Goal: Task Accomplishment & Management: Manage account settings

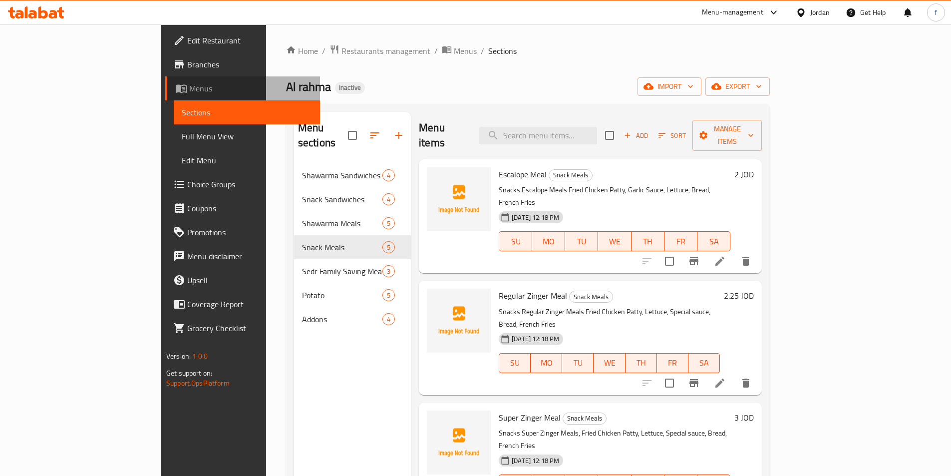
click at [189, 86] on span "Menus" at bounding box center [250, 88] width 123 height 12
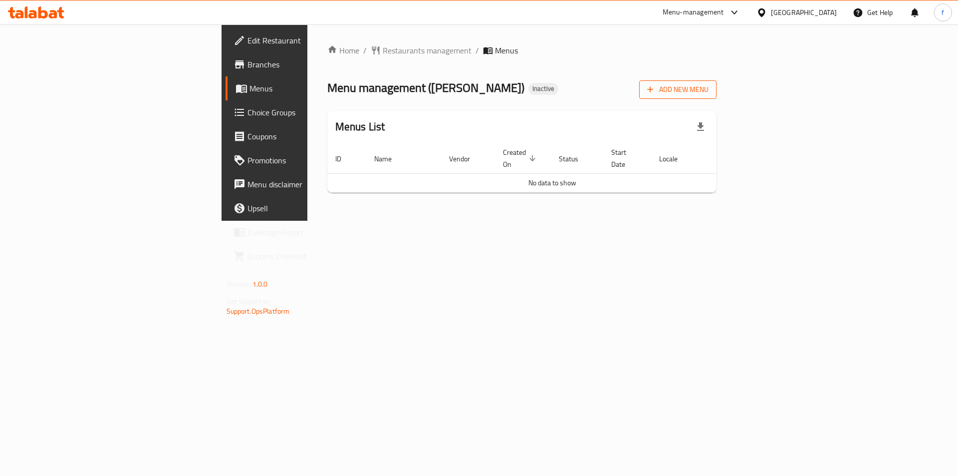
click at [709, 93] on span "Add New Menu" at bounding box center [677, 89] width 61 height 12
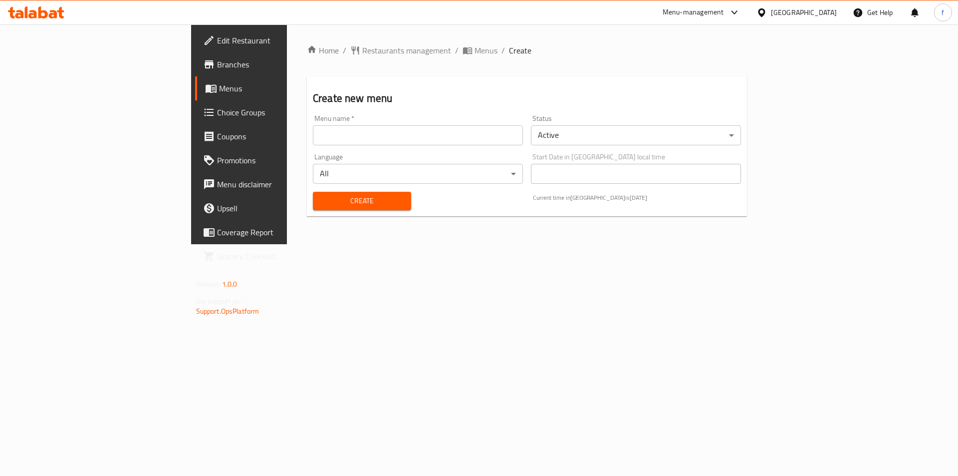
click at [313, 130] on input "text" at bounding box center [418, 135] width 210 height 20
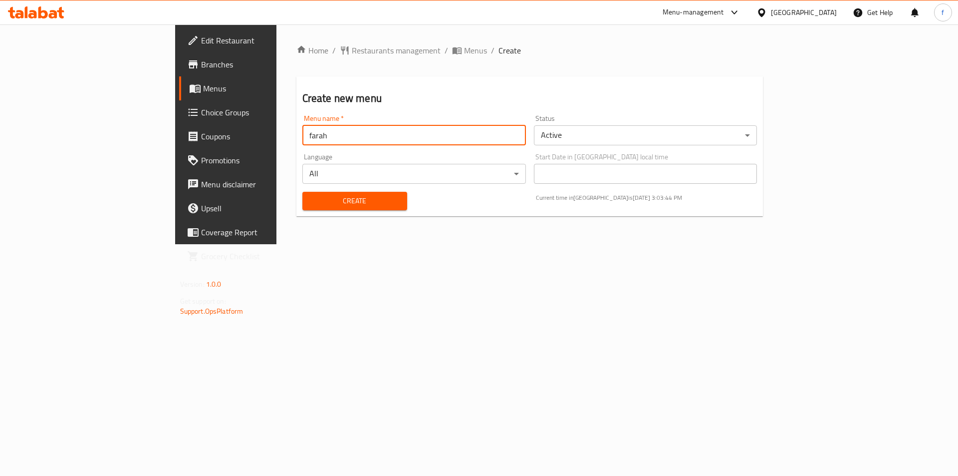
type input "farah"
click at [302, 192] on button "Create" at bounding box center [354, 201] width 105 height 18
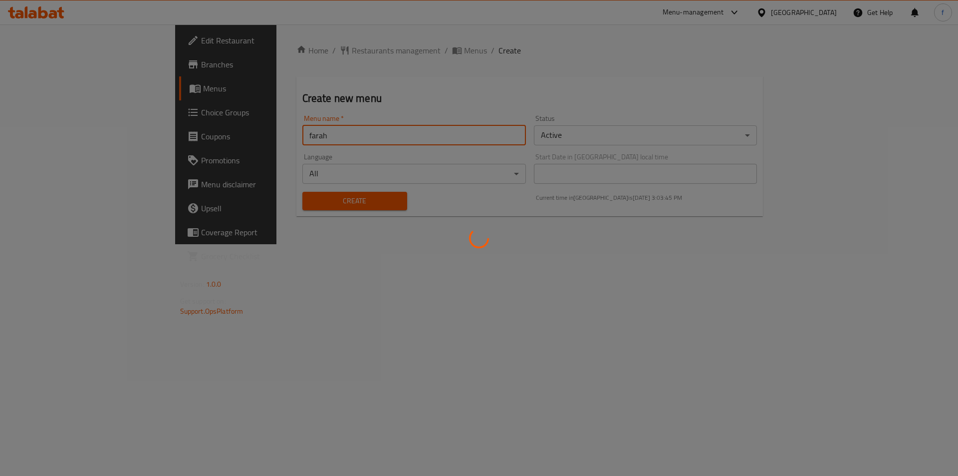
drag, startPoint x: 630, startPoint y: 382, endPoint x: 514, endPoint y: 286, distance: 150.3
click at [630, 382] on div at bounding box center [479, 238] width 958 height 476
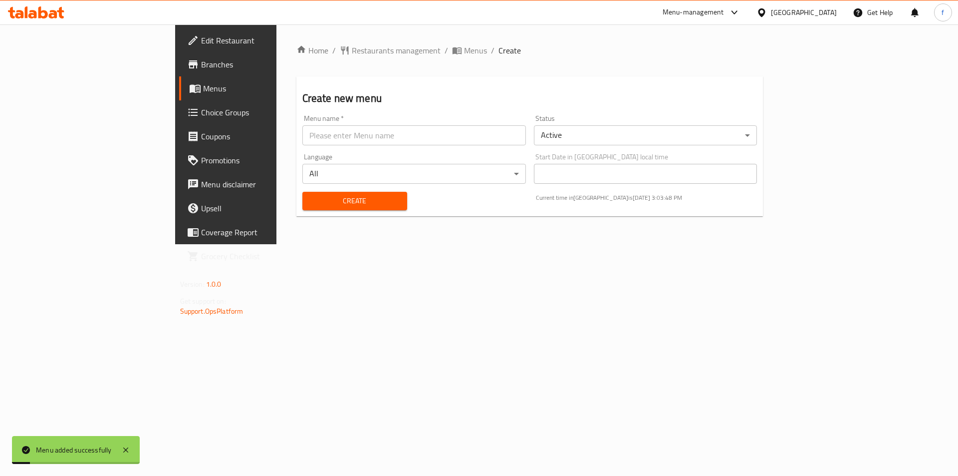
click at [203, 89] on span "Menus" at bounding box center [265, 88] width 124 height 12
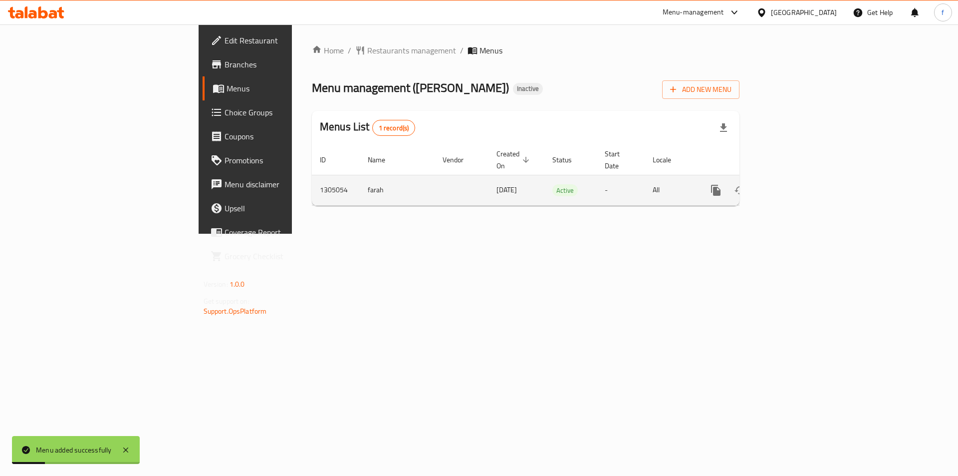
click at [792, 186] on icon "enhanced table" at bounding box center [787, 190] width 9 height 9
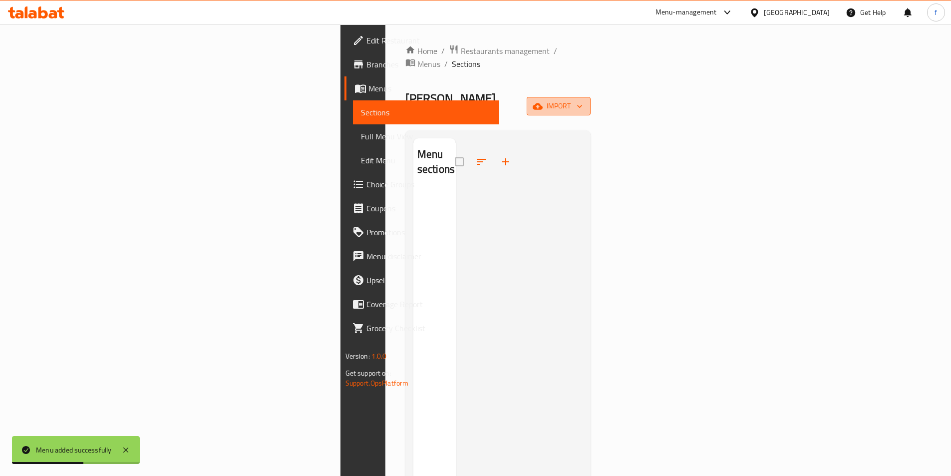
click at [582, 100] on span "import" at bounding box center [558, 106] width 48 height 12
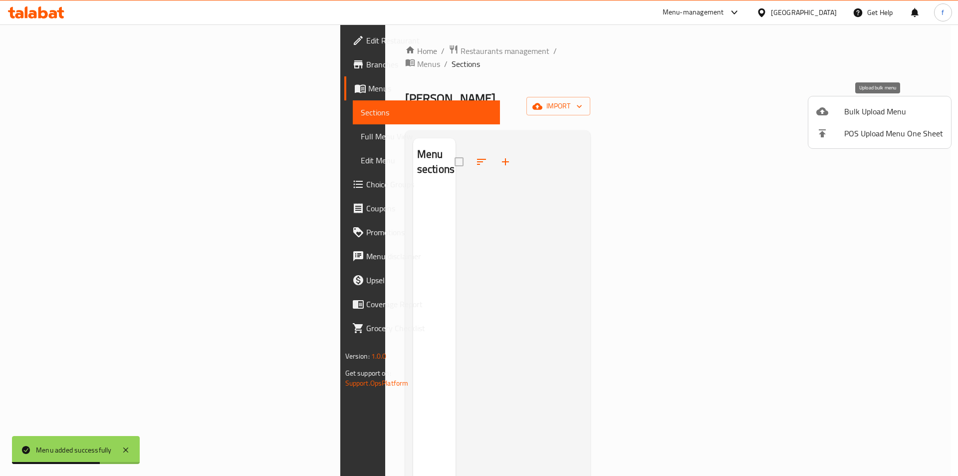
click at [871, 110] on span "Bulk Upload Menu" at bounding box center [893, 111] width 99 height 12
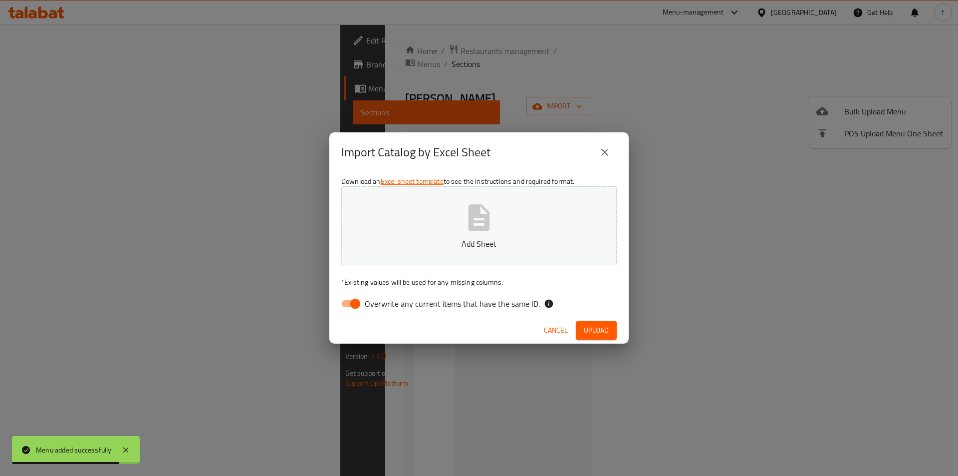
drag, startPoint x: 356, startPoint y: 302, endPoint x: 521, endPoint y: 236, distance: 178.0
click at [356, 302] on input "Overwrite any current items that have the same ID." at bounding box center [355, 303] width 57 height 19
checkbox input "false"
click at [702, 155] on div "Import Catalog by Excel Sheet Download an Excel sheet template to see the instr…" at bounding box center [479, 238] width 958 height 476
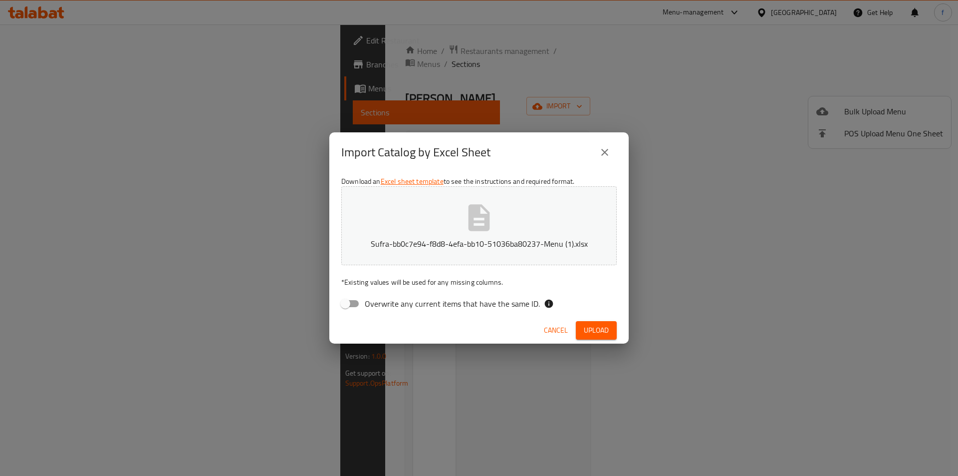
click at [608, 321] on button "Upload" at bounding box center [596, 330] width 41 height 18
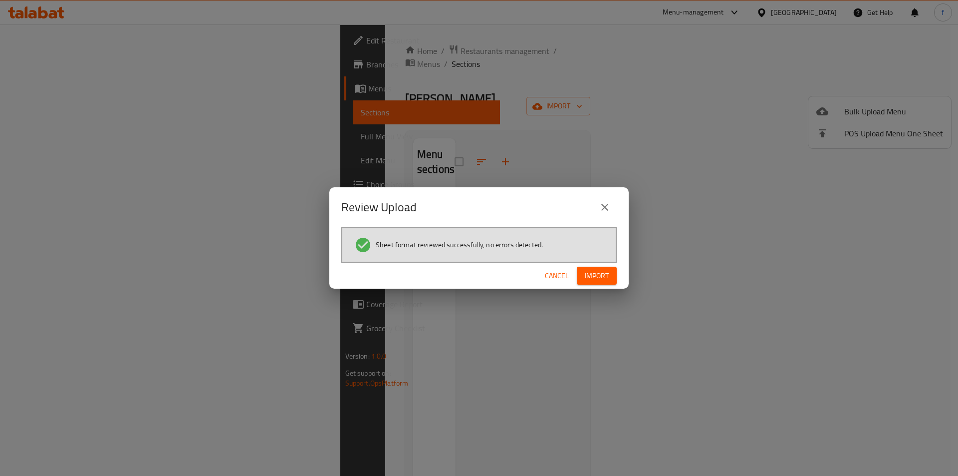
click at [586, 268] on button "Import" at bounding box center [597, 275] width 40 height 18
click at [867, 234] on div "Review Upload Sheet format reviewed successfully, no errors detected. Cancel" at bounding box center [479, 238] width 958 height 476
click at [843, 220] on div "Review Upload Sheet format reviewed successfully, no errors detected. Cancel" at bounding box center [479, 238] width 958 height 476
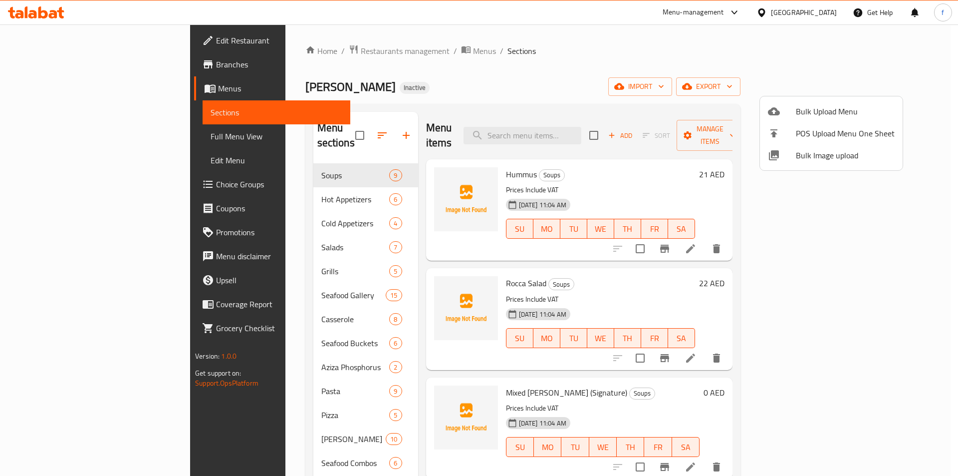
click at [624, 167] on div at bounding box center [479, 238] width 958 height 476
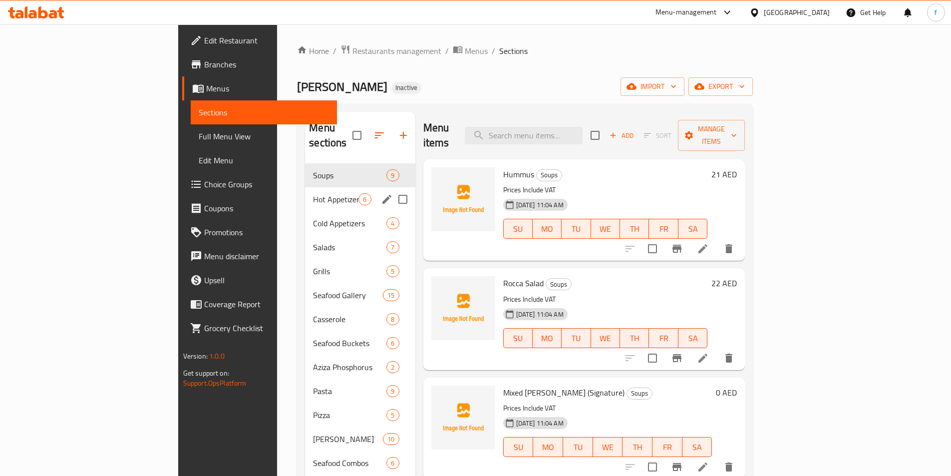
click at [313, 193] on span "Hot Appetizers" at bounding box center [335, 199] width 45 height 12
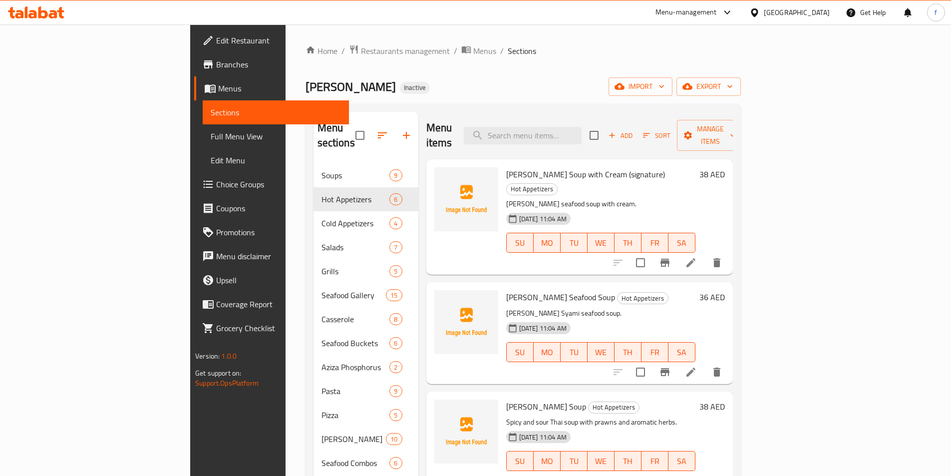
click at [203, 145] on link "Full Menu View" at bounding box center [276, 136] width 146 height 24
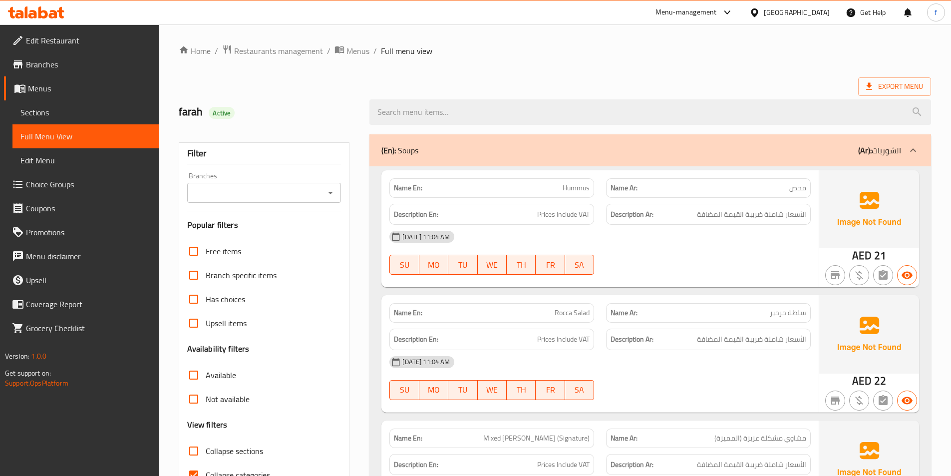
click at [66, 115] on span "Sections" at bounding box center [85, 112] width 130 height 12
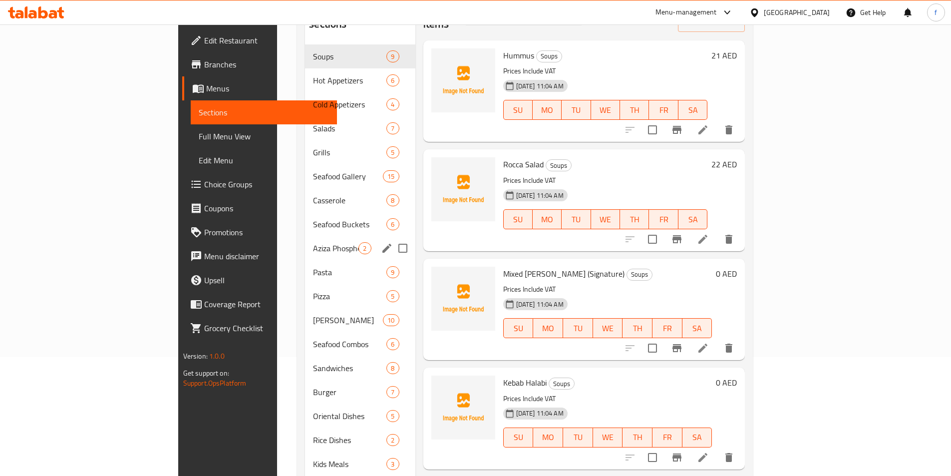
scroll to position [160, 0]
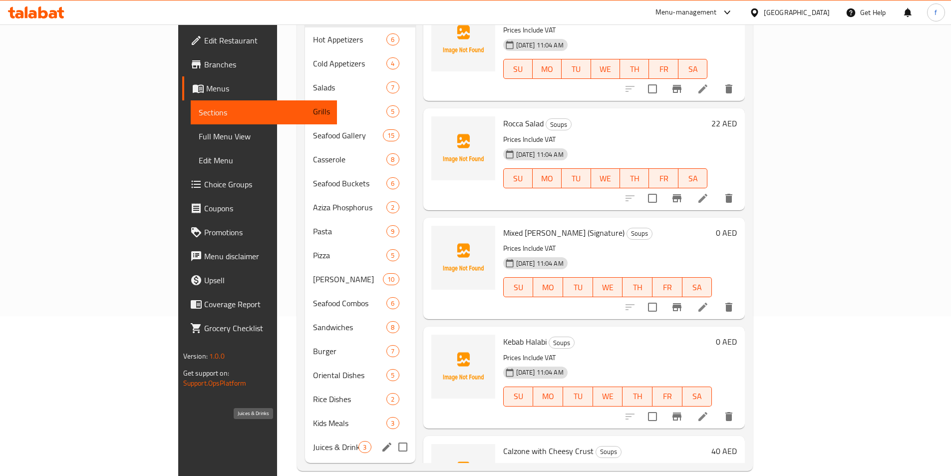
click at [313, 441] on span "Juices & Drinks" at bounding box center [335, 447] width 45 height 12
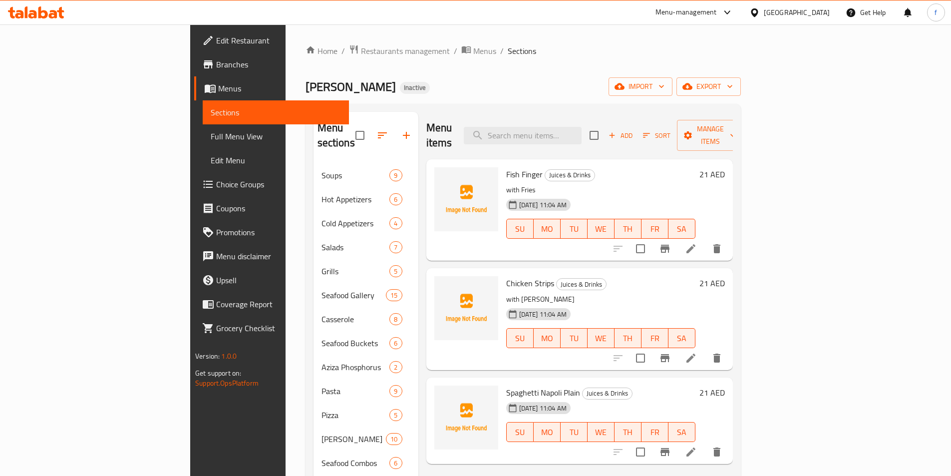
drag, startPoint x: 35, startPoint y: 84, endPoint x: 55, endPoint y: 85, distance: 20.5
click at [218, 84] on span "Menus" at bounding box center [279, 88] width 123 height 12
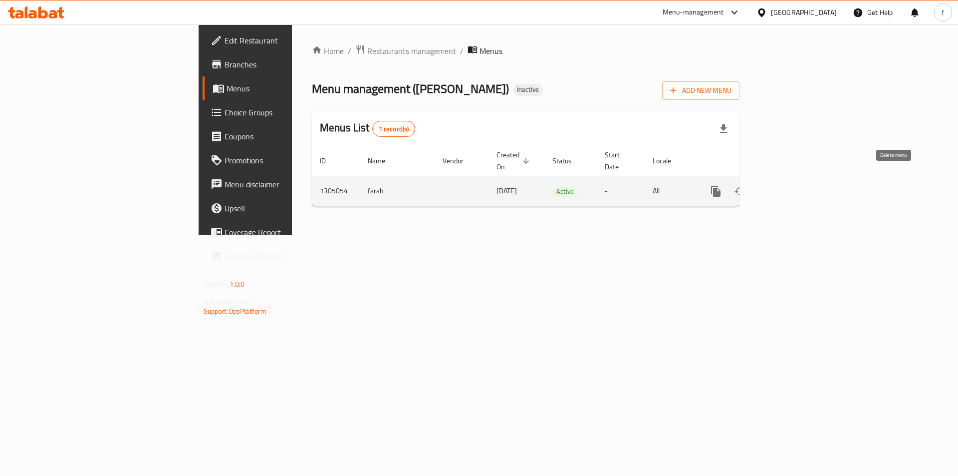
click at [770, 185] on icon "enhanced table" at bounding box center [764, 191] width 12 height 12
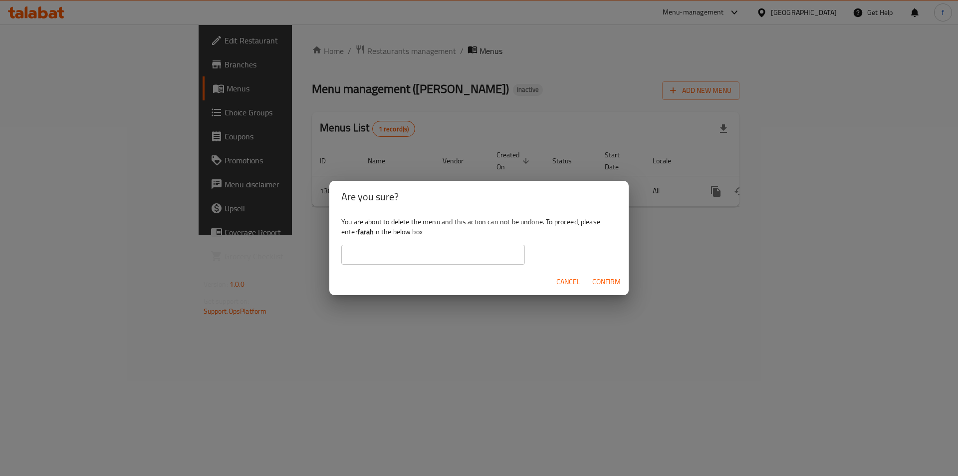
click at [369, 250] on input "text" at bounding box center [433, 255] width 184 height 20
type input "farah"
click at [602, 273] on button "Confirm" at bounding box center [606, 281] width 36 height 18
